Goal: Information Seeking & Learning: Learn about a topic

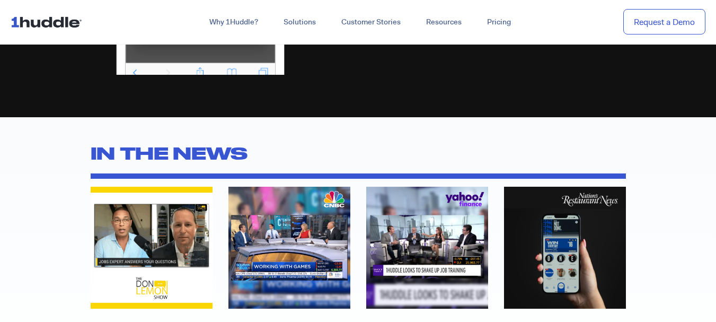
scroll to position [2728, 0]
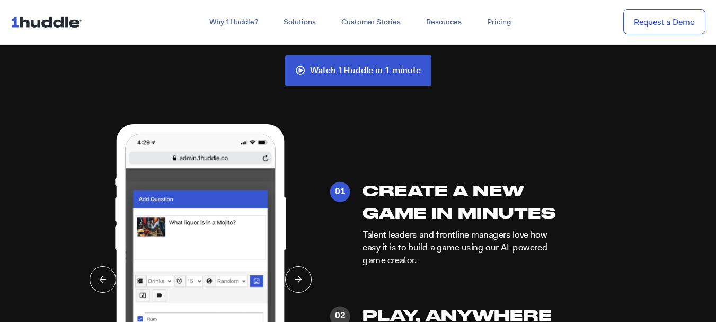
scroll to position [2565, 0]
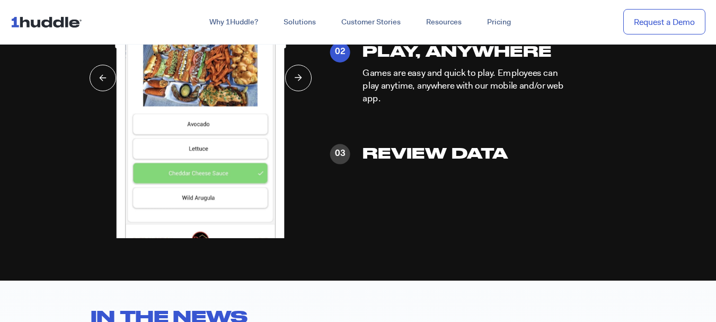
click at [423, 81] on p "Games are easy and quick to play. Employees can play anytime, anywhere with our…" at bounding box center [464, 86] width 202 height 38
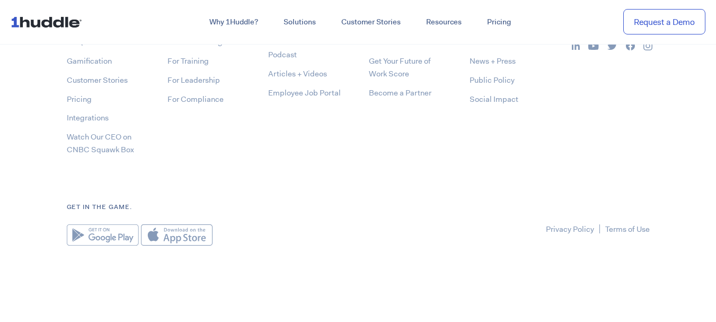
scroll to position [5610, 0]
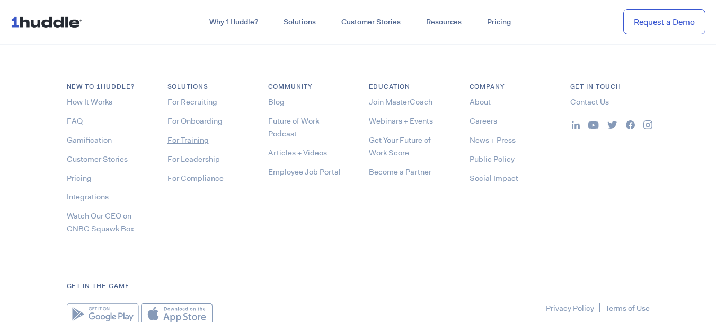
click at [187, 141] on link "For Training" at bounding box center [188, 140] width 41 height 11
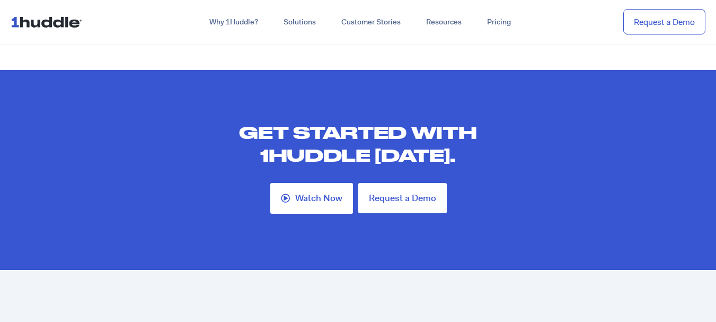
scroll to position [3325, 0]
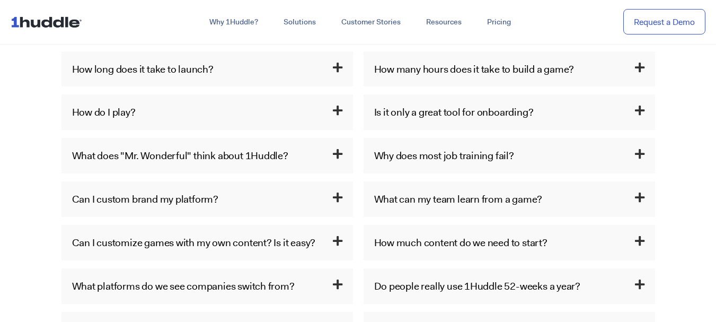
scroll to position [569, 0]
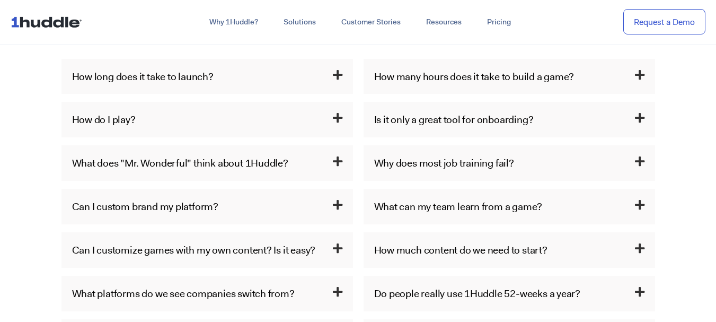
click at [129, 118] on link "How do I play?" at bounding box center [104, 119] width 64 height 14
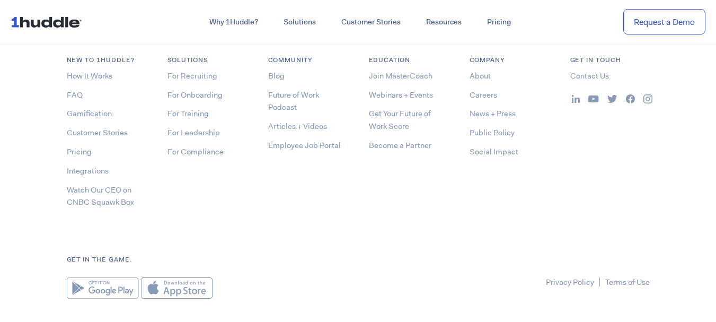
scroll to position [1775, 0]
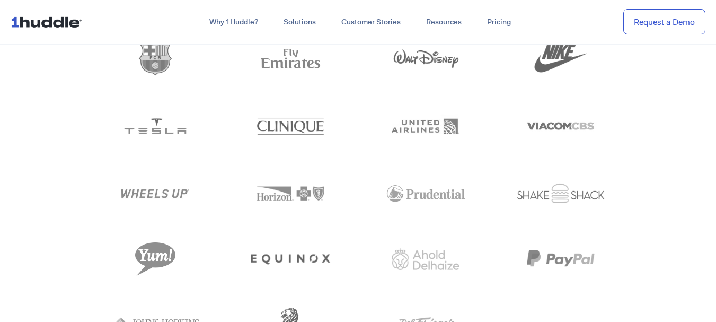
scroll to position [5689, 0]
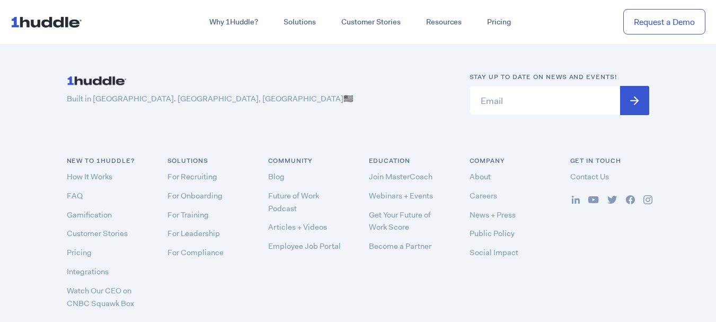
scroll to position [3234, 0]
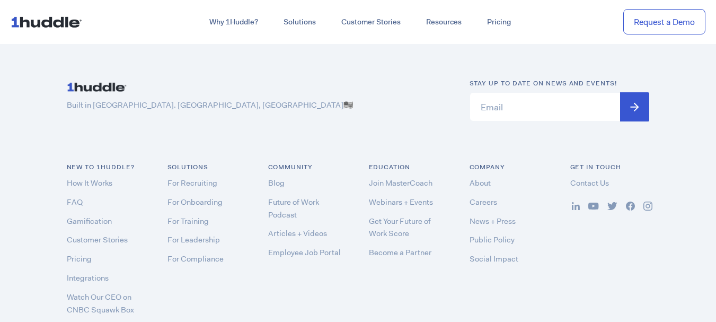
drag, startPoint x: 719, startPoint y: 259, endPoint x: 721, endPoint y: 284, distance: 25.0
click at [285, 247] on link "Employee Job Portal" at bounding box center [304, 252] width 73 height 11
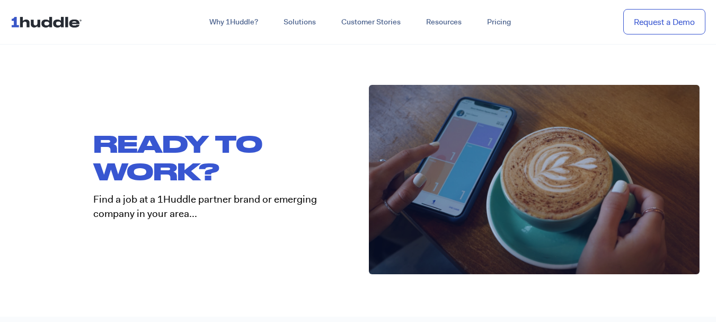
click at [39, 23] on img at bounding box center [49, 22] width 76 height 20
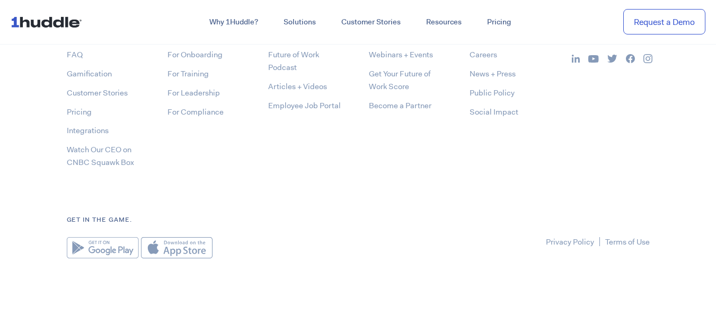
scroll to position [5582, 0]
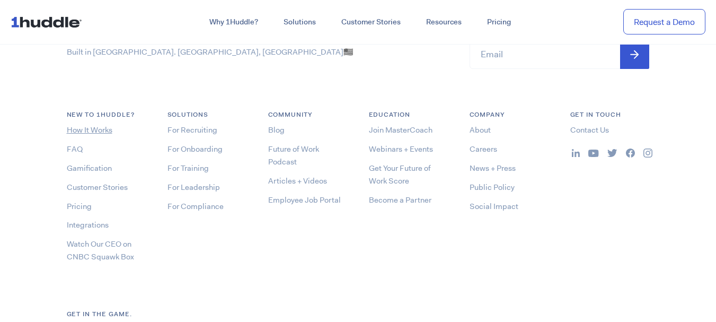
click at [100, 132] on link "How It Works" at bounding box center [90, 130] width 46 height 11
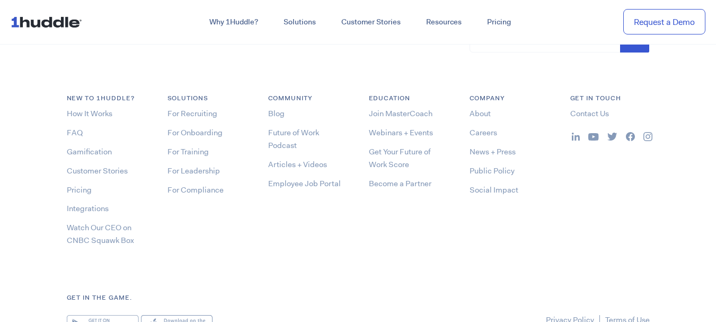
scroll to position [4098, 0]
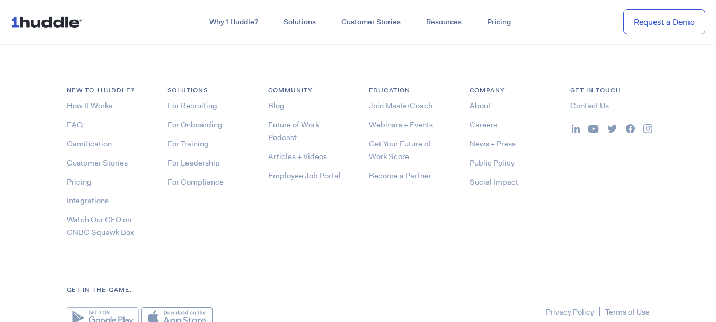
click at [90, 141] on link "Gamification" at bounding box center [89, 143] width 45 height 11
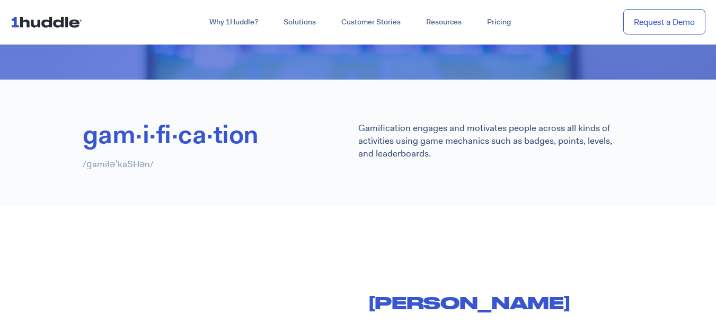
scroll to position [879, 0]
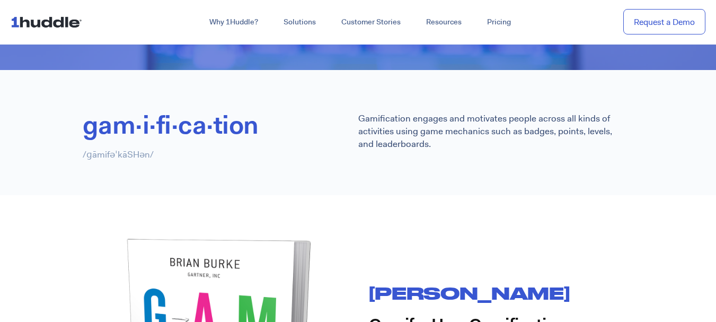
drag, startPoint x: 722, startPoint y: 36, endPoint x: 724, endPoint y: 130, distance: 94.4
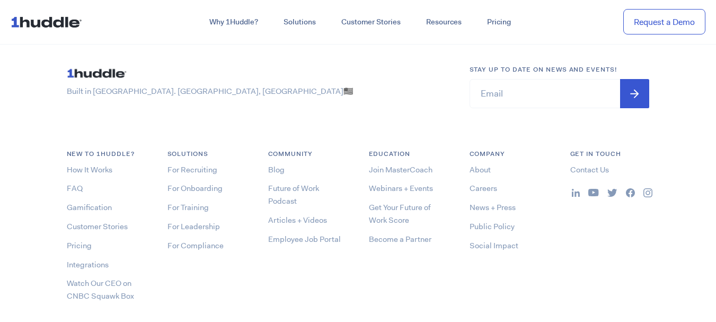
scroll to position [2446, 0]
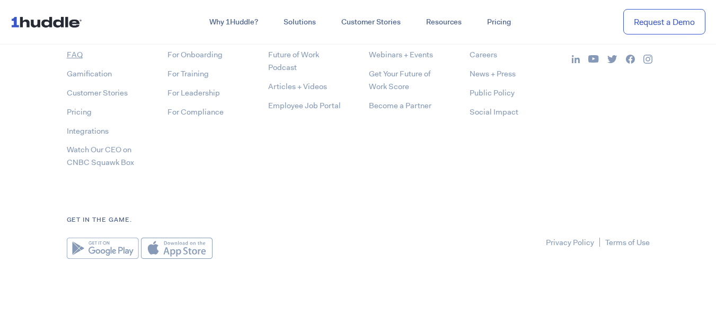
click at [81, 56] on link "FAQ" at bounding box center [75, 54] width 16 height 11
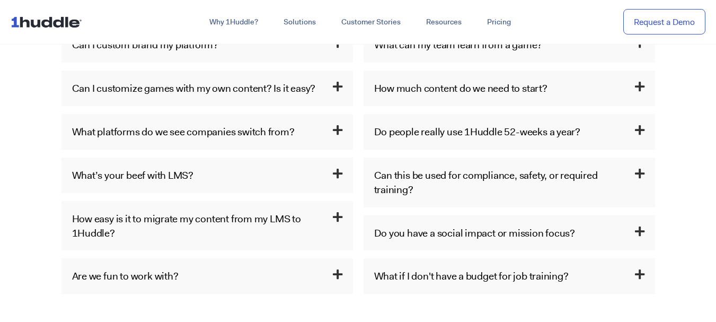
scroll to position [720, 0]
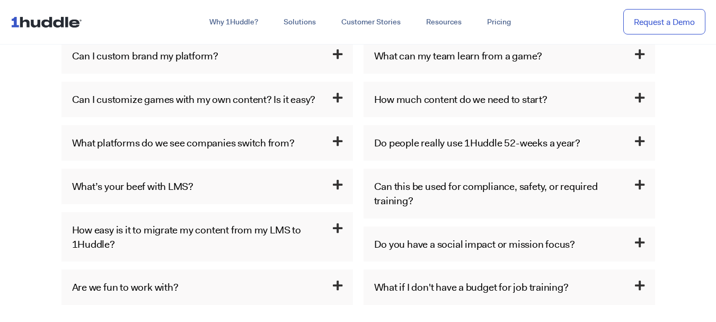
drag, startPoint x: 717, startPoint y: 77, endPoint x: 724, endPoint y: 126, distance: 48.7
click at [502, 60] on link "What can my team learn from a game?" at bounding box center [458, 56] width 169 height 14
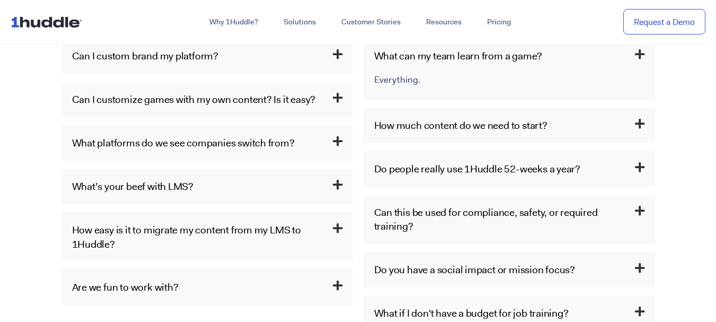
click at [502, 60] on link "What can my team learn from a game?" at bounding box center [458, 56] width 169 height 14
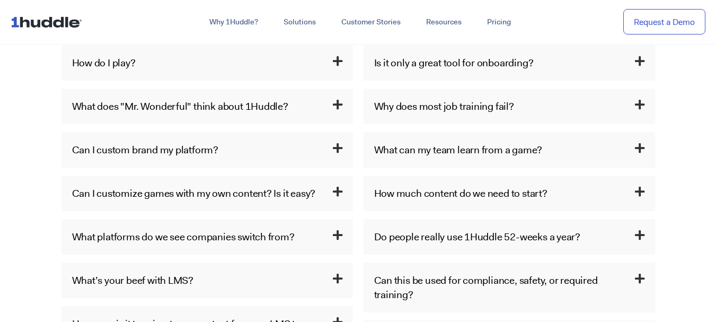
scroll to position [622, 0]
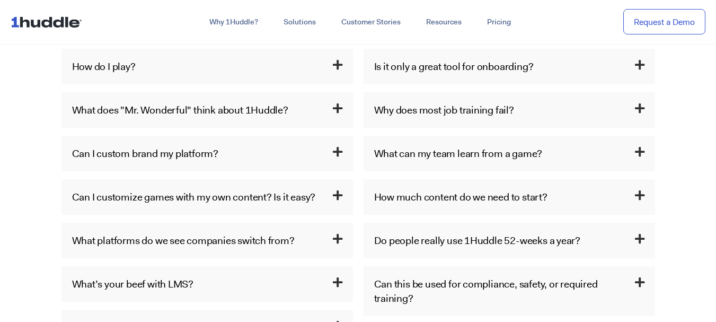
click at [338, 60] on icon at bounding box center [338, 64] width 10 height 11
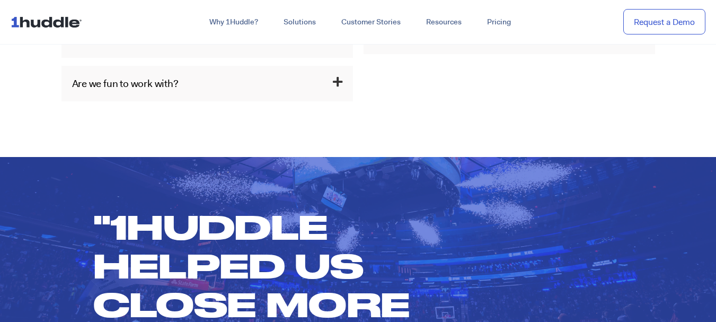
scroll to position [1487, 0]
